Goal: Information Seeking & Learning: Learn about a topic

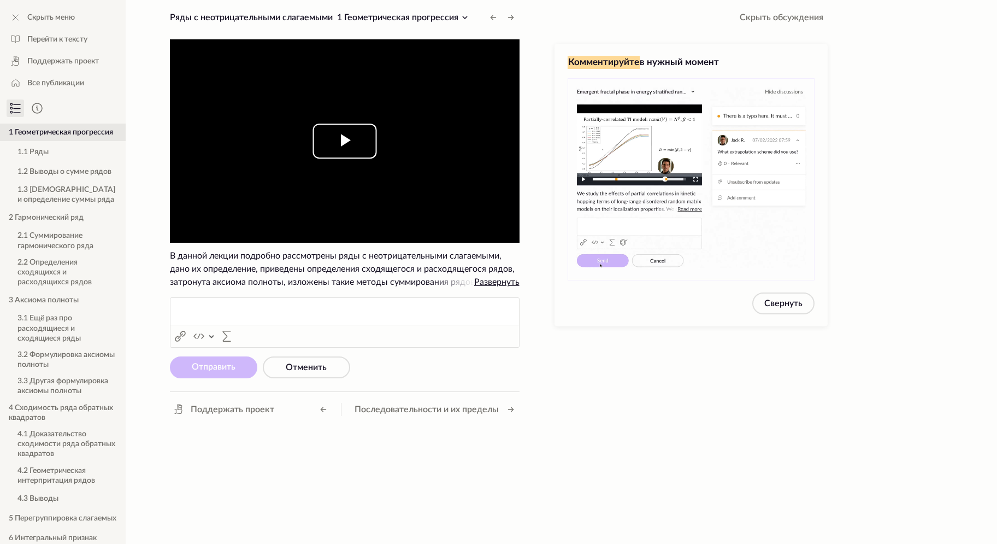
click at [345, 141] on span "Video Player" at bounding box center [345, 141] width 0 height 0
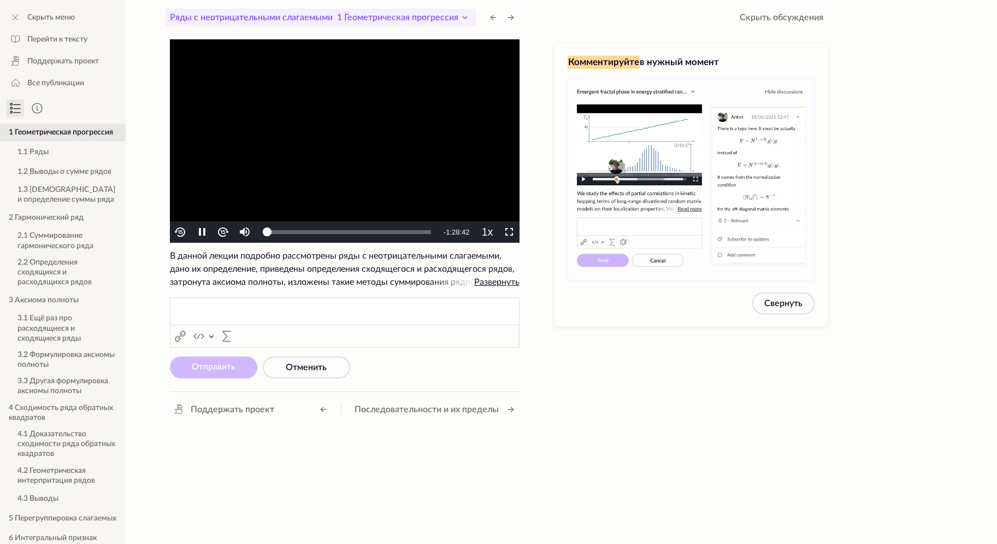
click at [464, 19] on icon at bounding box center [464, 17] width 13 height 13
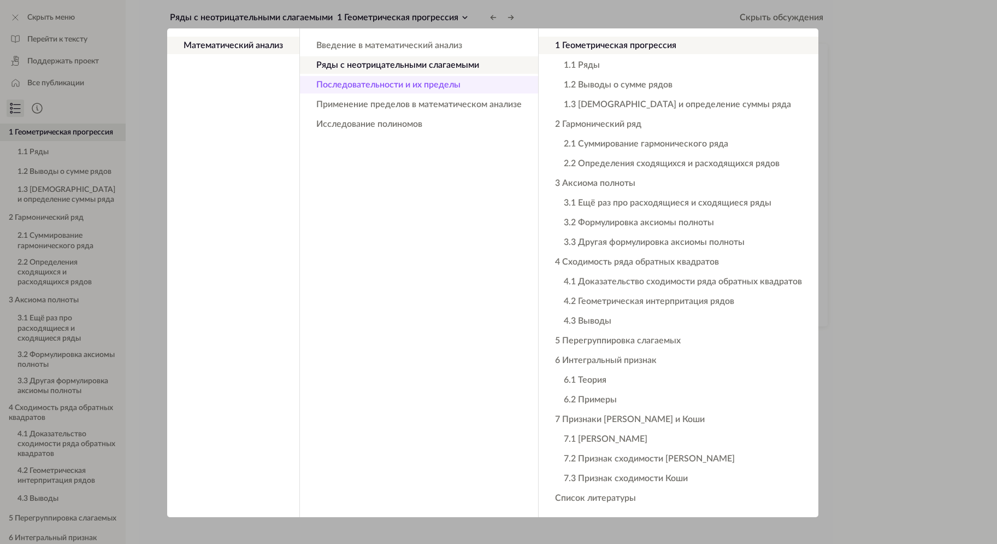
click at [431, 86] on button "Последовательности и их пределы" at bounding box center [419, 84] width 238 height 17
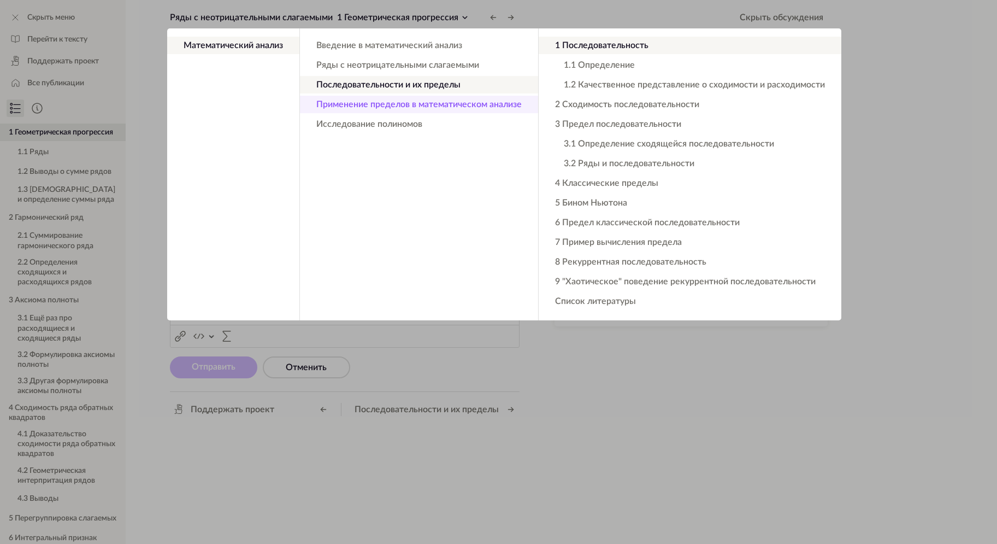
click at [428, 98] on button "Применение пределов в математическом анализе" at bounding box center [419, 104] width 238 height 17
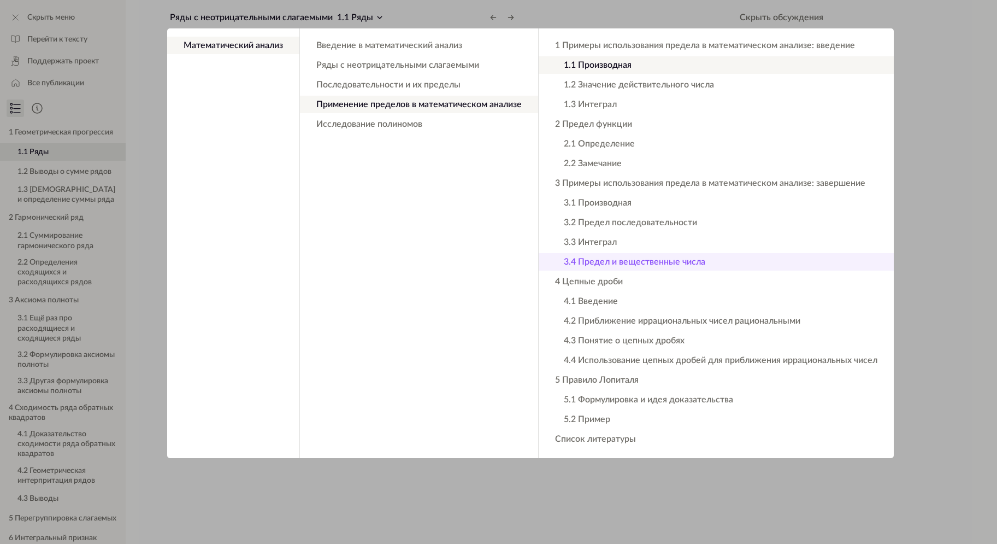
click at [605, 258] on button "3.4 Предел и вещественные числа" at bounding box center [716, 261] width 355 height 17
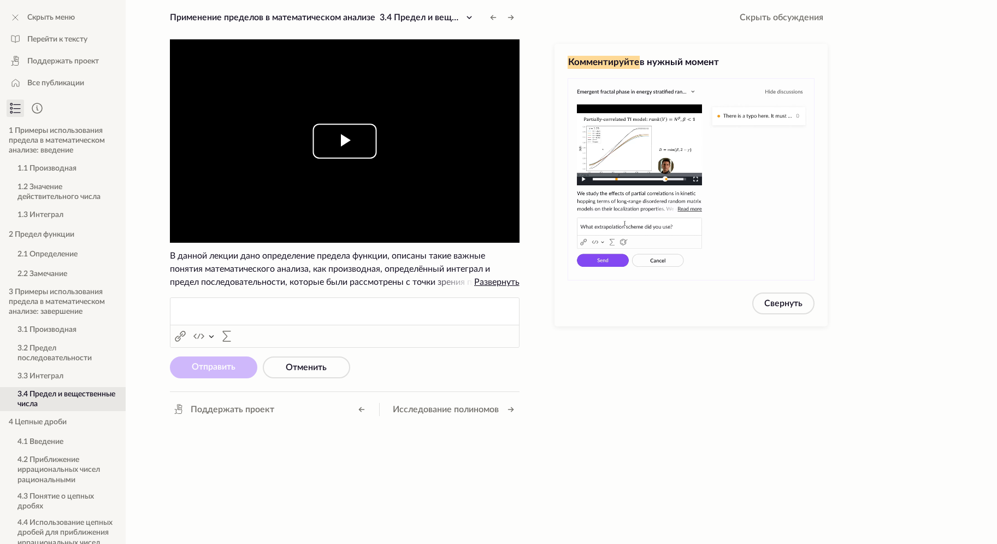
click at [345, 141] on span "Video Player" at bounding box center [345, 141] width 0 height 0
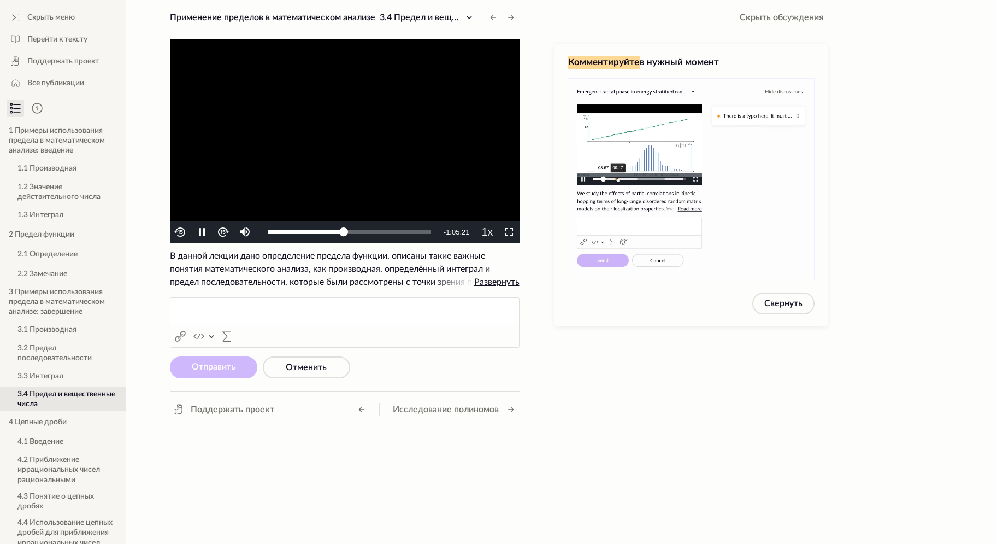
click at [419, 153] on video "To view this video please enable JavaScript, and consider upgrading to a web br…" at bounding box center [345, 140] width 350 height 203
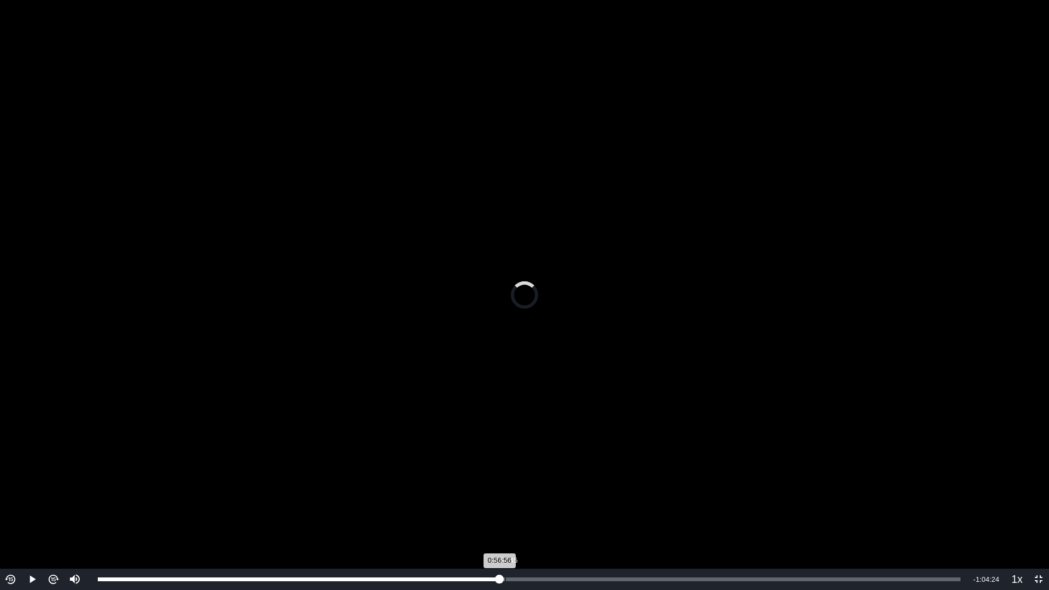
click at [506, 543] on div "Loaded : 46.49% 0:57:45 0:56:56" at bounding box center [529, 579] width 874 height 21
click at [524, 543] on div "Loaded : 47.09% 1:00:14 0:57:52" at bounding box center [529, 579] width 874 height 21
click at [496, 543] on div "Loaded : 48.06% 0:58:13 1:00:25" at bounding box center [529, 579] width 874 height 21
click at [478, 543] on div "0:53:53" at bounding box center [478, 580] width 1 height 4
click at [463, 543] on div "0:51:47" at bounding box center [463, 580] width 1 height 4
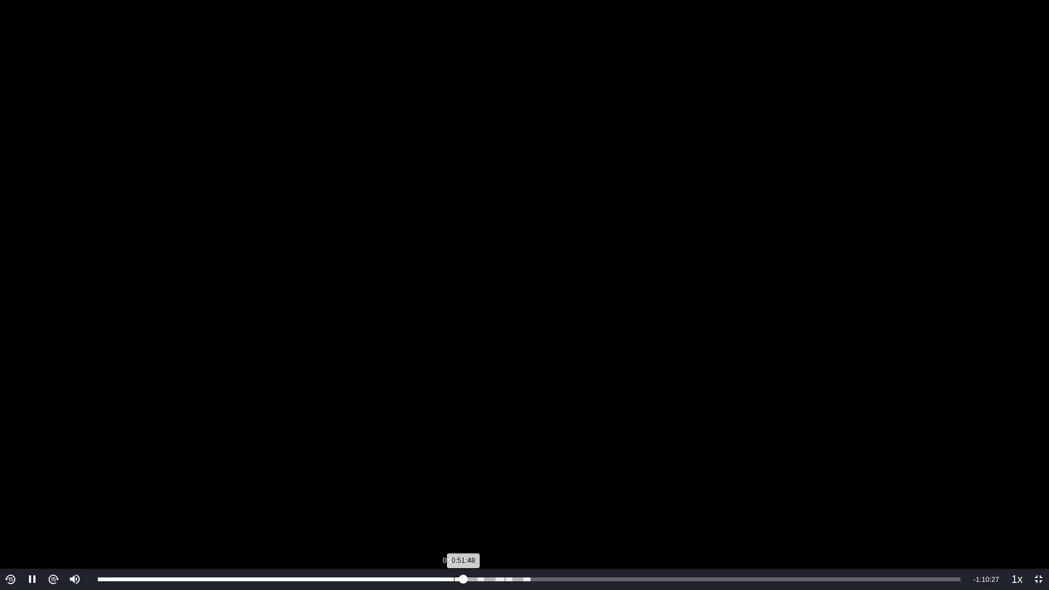
click at [454, 543] on div "0:50:28" at bounding box center [454, 580] width 1 height 4
click at [437, 543] on div "0:48:02" at bounding box center [437, 580] width 1 height 4
click at [421, 543] on div "0:48:05" at bounding box center [267, 580] width 339 height 4
click at [442, 543] on div "0:48:46" at bounding box center [442, 580] width 1 height 4
click at [431, 543] on div "0:48:47" at bounding box center [270, 580] width 344 height 4
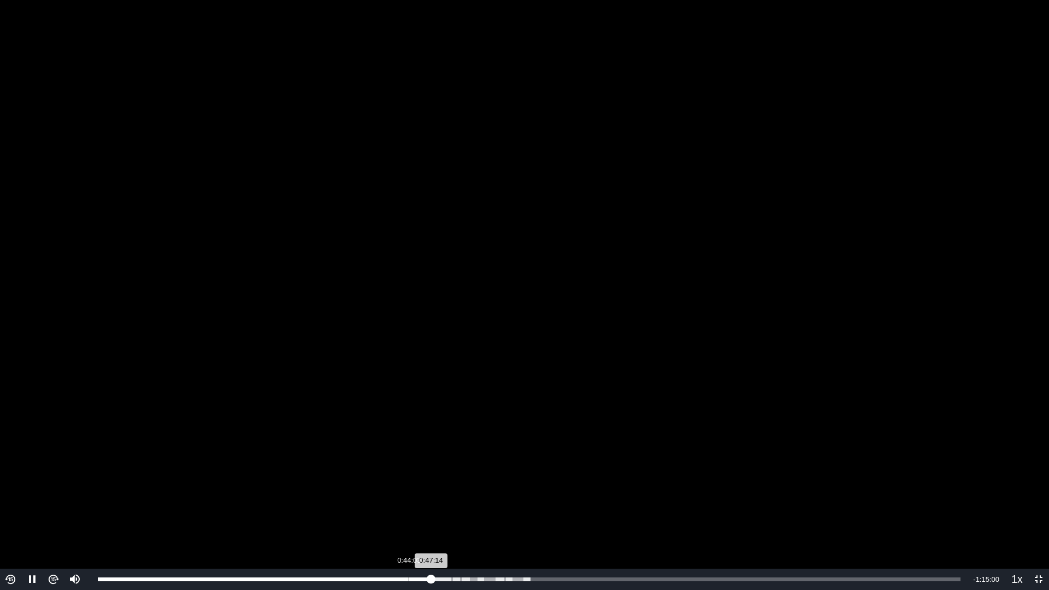
click at [409, 543] on div "Loaded : 50.12% 0:44:03 0:47:14" at bounding box center [529, 579] width 874 height 21
click at [961, 167] on video "To view this video please enable JavaScript, and consider upgrading to a web br…" at bounding box center [524, 295] width 1049 height 590
click at [888, 177] on video "To view this video please enable JavaScript, and consider upgrading to a web br…" at bounding box center [524, 295] width 1049 height 590
drag, startPoint x: 872, startPoint y: 0, endPoint x: 865, endPoint y: 0, distance: 7.1
click at [866, 0] on video "To view this video please enable JavaScript, and consider upgrading to a web br…" at bounding box center [524, 295] width 1049 height 590
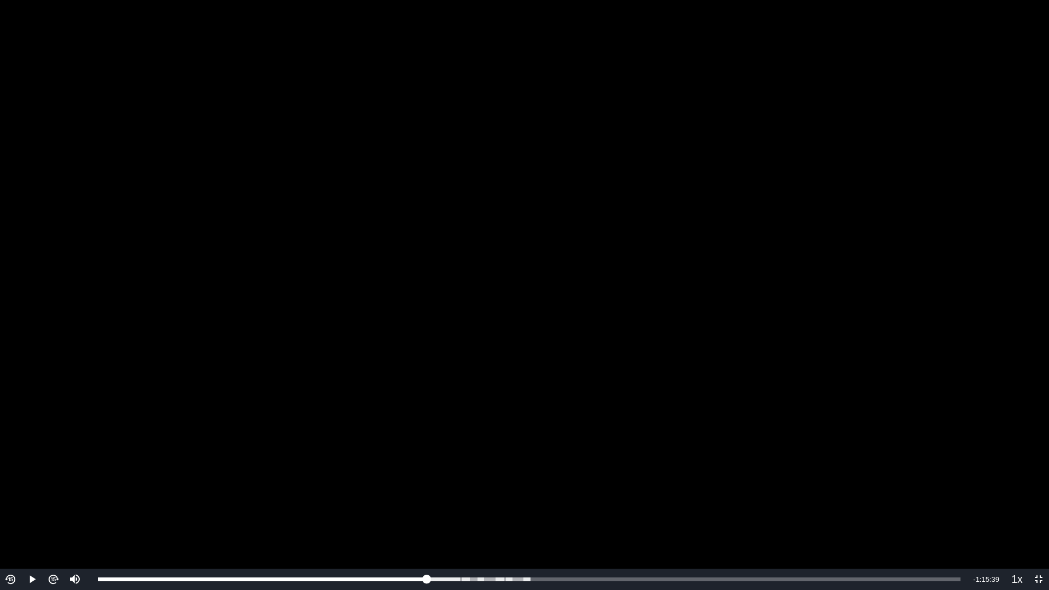
click at [853, 150] on video "To view this video please enable JavaScript, and consider upgrading to a web br…" at bounding box center [524, 295] width 1049 height 590
click at [997, 530] on span "1.25x" at bounding box center [1020, 525] width 21 height 9
click at [768, 233] on video "To view this video please enable JavaScript, and consider upgrading to a web br…" at bounding box center [524, 295] width 1049 height 590
click at [951, 206] on video "To view this video please enable JavaScript, and consider upgrading to a web br…" at bounding box center [524, 295] width 1049 height 590
click at [997, 164] on video "To view this video please enable JavaScript, and consider upgrading to a web br…" at bounding box center [524, 295] width 1049 height 590
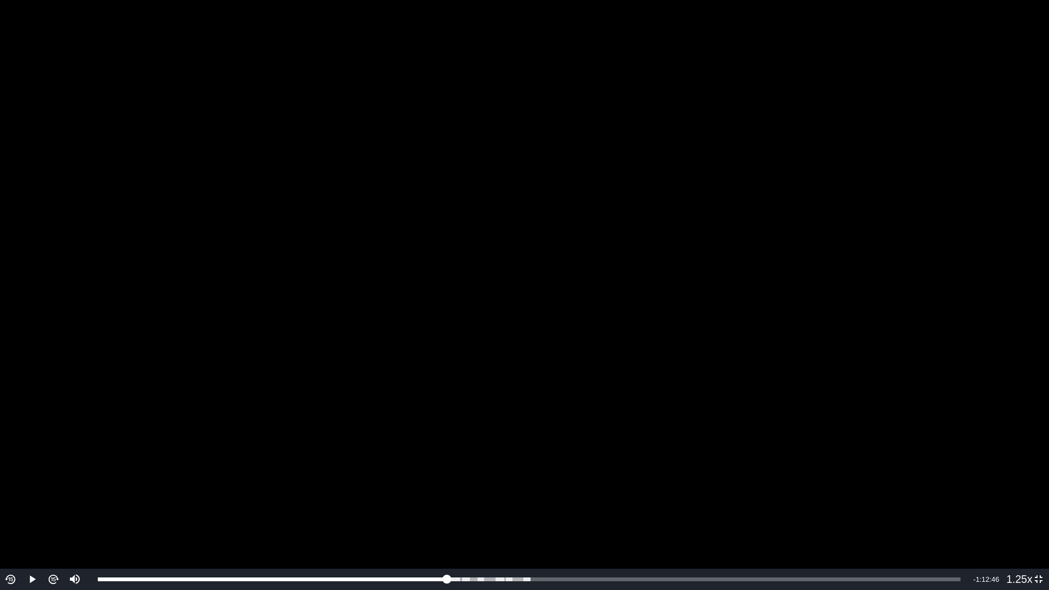
click at [821, 142] on video "To view this video please enable JavaScript, and consider upgrading to a web br…" at bounding box center [524, 295] width 1049 height 590
click at [851, 162] on video "To view this video please enable JavaScript, and consider upgrading to a web br…" at bounding box center [524, 295] width 1049 height 590
click at [650, 164] on video "To view this video please enable JavaScript, and consider upgrading to a web br…" at bounding box center [524, 295] width 1049 height 590
click at [216, 0] on video "To view this video please enable JavaScript, and consider upgrading to a web br…" at bounding box center [524, 295] width 1049 height 590
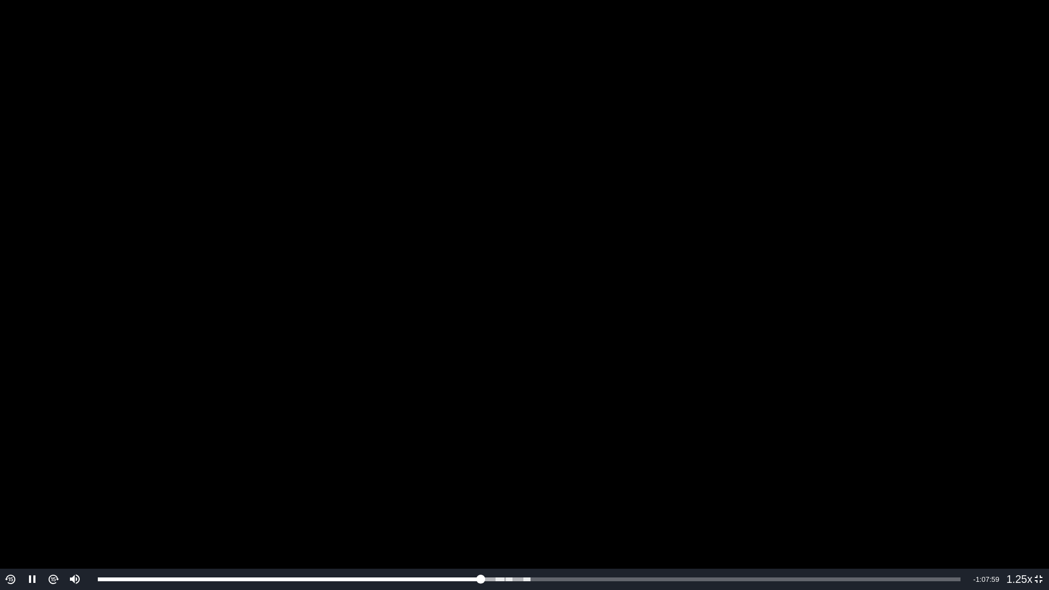
click at [834, 113] on video "To view this video please enable JavaScript, and consider upgrading to a web br…" at bounding box center [524, 295] width 1049 height 590
click at [997, 175] on video "To view this video please enable JavaScript, and consider upgrading to a web br…" at bounding box center [524, 295] width 1049 height 590
click at [75, 538] on div "Volume Level" at bounding box center [74, 540] width 2 height 36
click at [673, 126] on video "To view this video please enable JavaScript, and consider upgrading to a web br…" at bounding box center [524, 295] width 1049 height 590
